Goal: Task Accomplishment & Management: Manage account settings

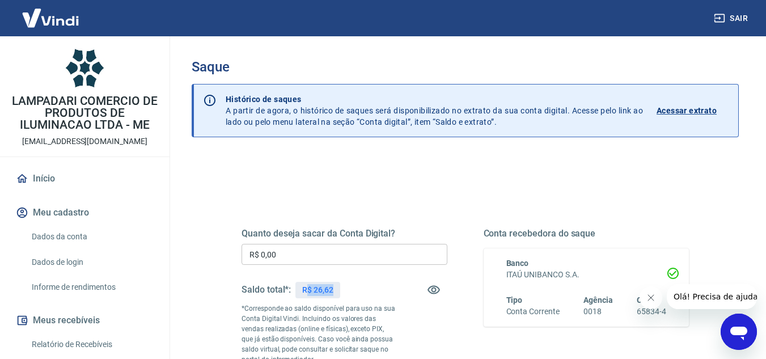
drag, startPoint x: 333, startPoint y: 295, endPoint x: 307, endPoint y: 291, distance: 25.8
click at [307, 291] on p "R$ 26,62" at bounding box center [317, 290] width 31 height 12
drag, startPoint x: 303, startPoint y: 289, endPoint x: 334, endPoint y: 294, distance: 31.6
click at [334, 294] on div "R$ 26,62" at bounding box center [317, 290] width 45 height 16
copy p "R$ 26,62"
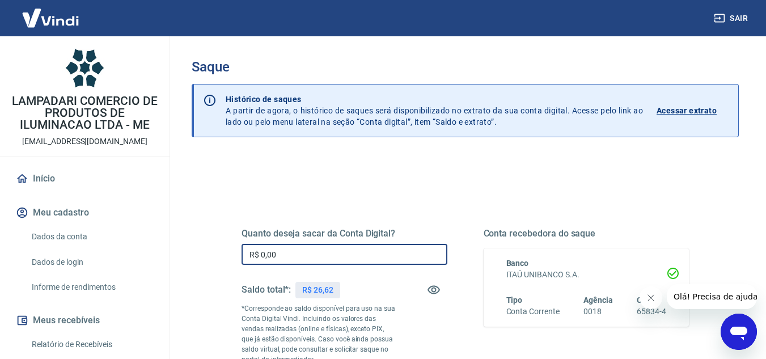
drag, startPoint x: 294, startPoint y: 258, endPoint x: 149, endPoint y: 256, distance: 144.6
click at [150, 257] on div "Sair LAMPADARI COMERCIO DE PRODUTOS DE ILUMINACAO LTDA - ME [EMAIL_ADDRESS][DOM…" at bounding box center [383, 179] width 766 height 359
paste input "26,62"
type input "R$ 26,62"
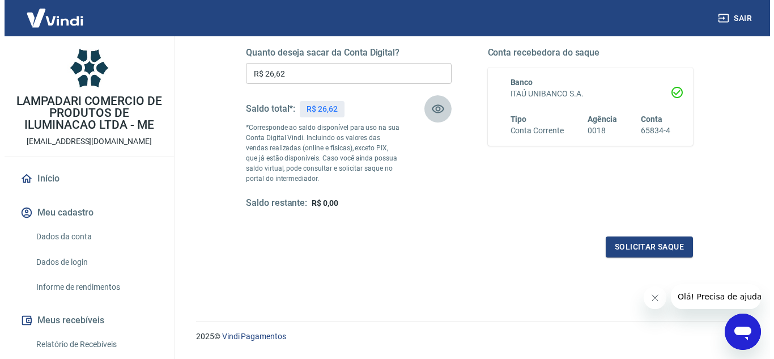
scroll to position [212, 0]
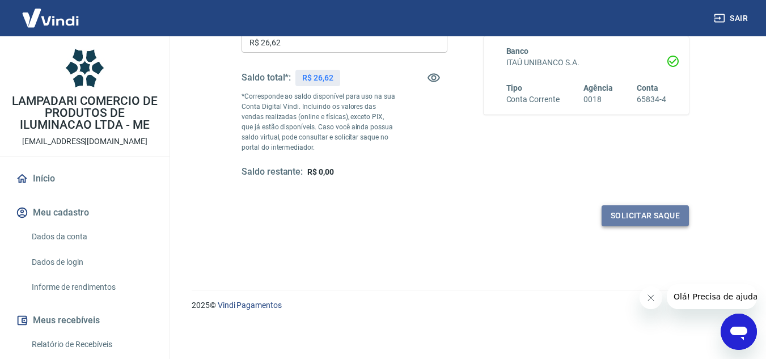
click at [639, 217] on button "Solicitar saque" at bounding box center [645, 215] width 87 height 21
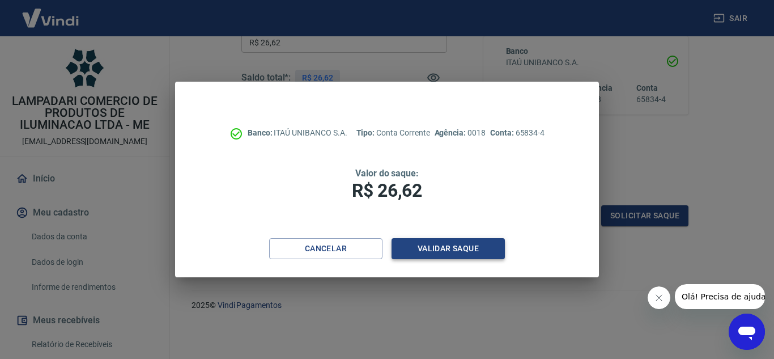
click at [438, 247] on button "Validar saque" at bounding box center [448, 248] width 113 height 21
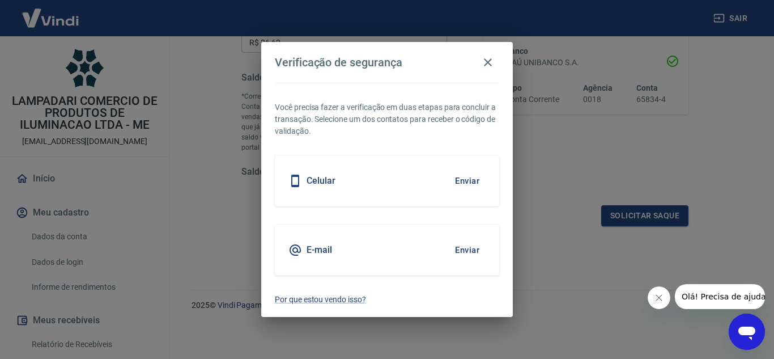
click at [366, 192] on div "Celular Enviar" at bounding box center [387, 180] width 225 height 51
click at [456, 187] on button "Enviar" at bounding box center [467, 181] width 37 height 24
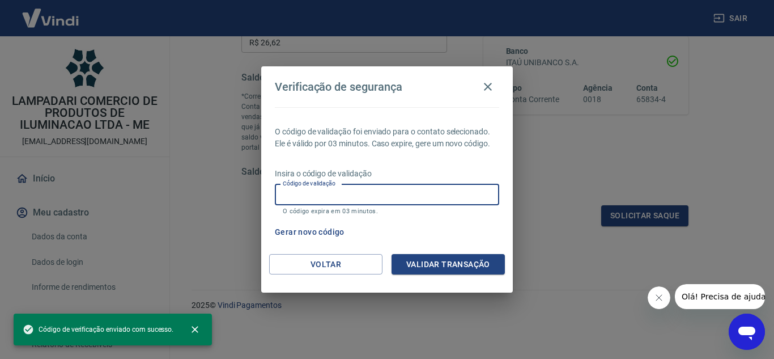
click at [304, 201] on input "Código de validação" at bounding box center [387, 194] width 225 height 21
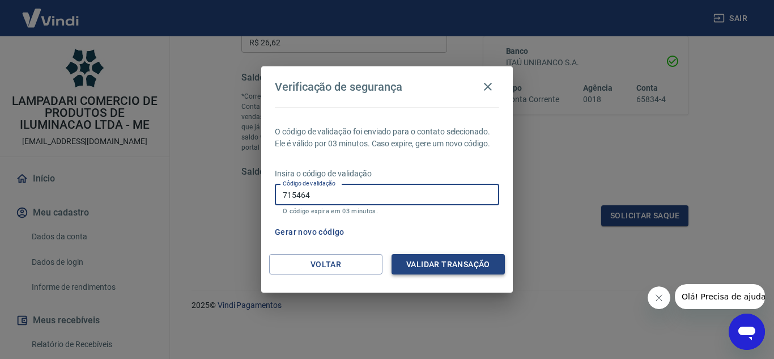
type input "715464"
click at [425, 267] on button "Validar transação" at bounding box center [448, 264] width 113 height 21
